Goal: Information Seeking & Learning: Check status

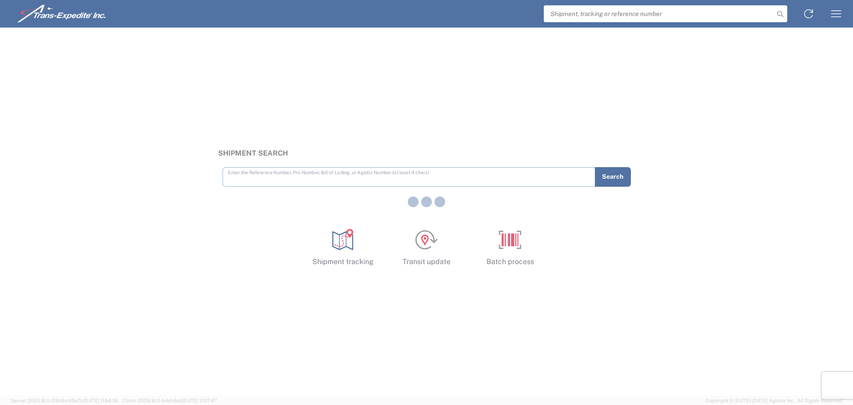
click at [256, 177] on div at bounding box center [426, 202] width 853 height 405
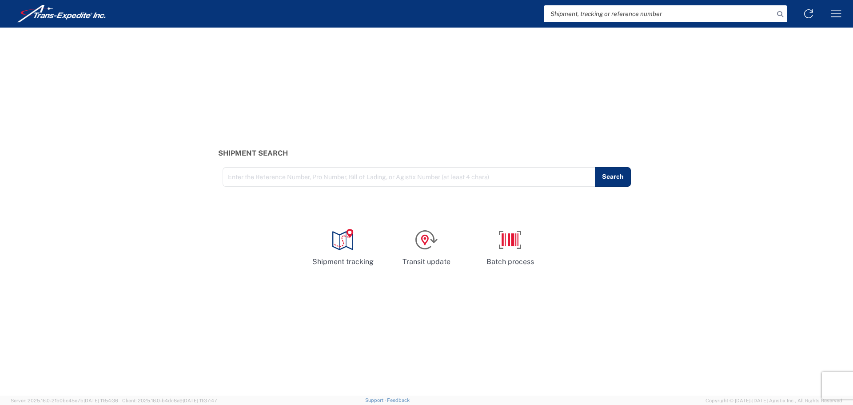
click at [265, 178] on input "text" at bounding box center [409, 176] width 362 height 16
paste input "375033332"
type input "375033332"
click at [596, 175] on button "Search" at bounding box center [612, 177] width 36 height 20
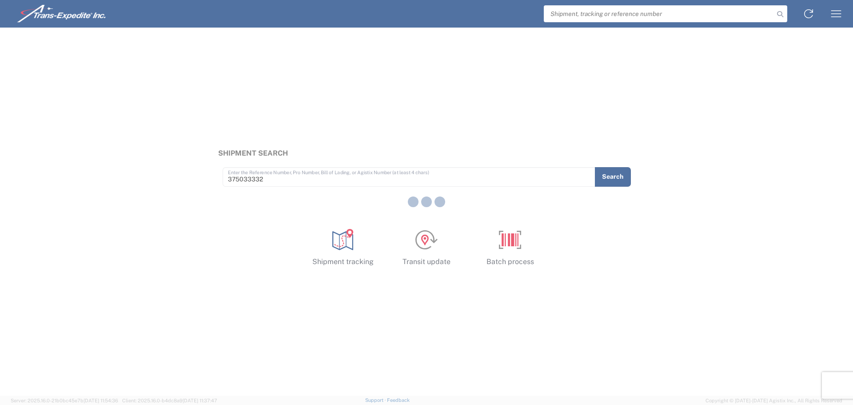
click at [609, 177] on div at bounding box center [426, 202] width 853 height 405
